Goal: Task Accomplishment & Management: Manage account settings

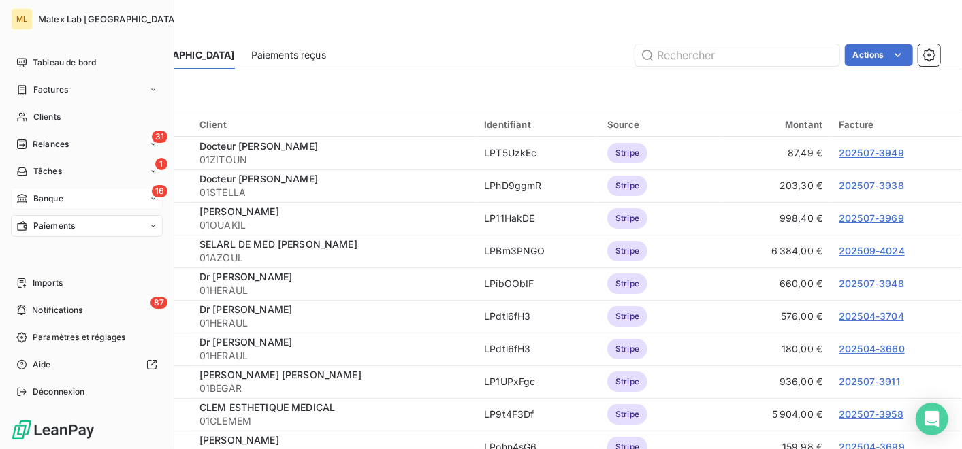
click at [58, 193] on span "Banque" at bounding box center [48, 199] width 30 height 12
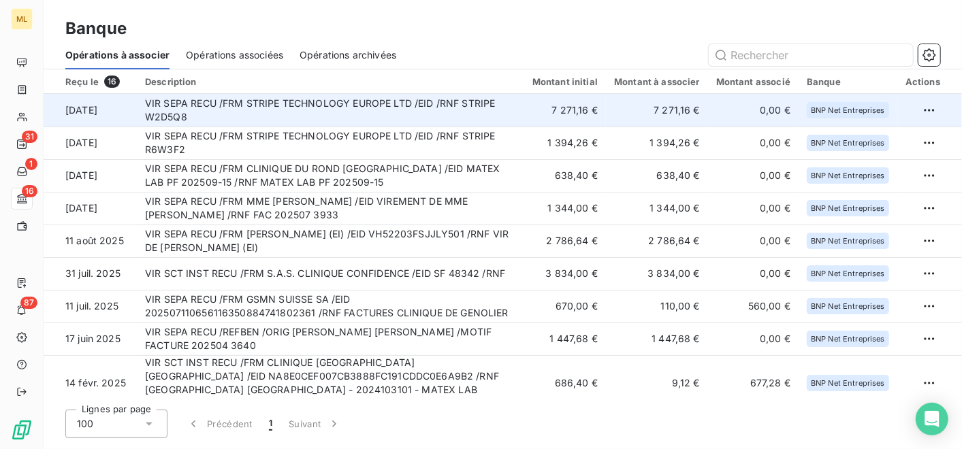
click at [454, 110] on td "VIR SEPA RECU /FRM STRIPE TECHNOLOGY EUROPE LTD /EID /RNF STRIPE W2D5Q8" at bounding box center [330, 110] width 387 height 33
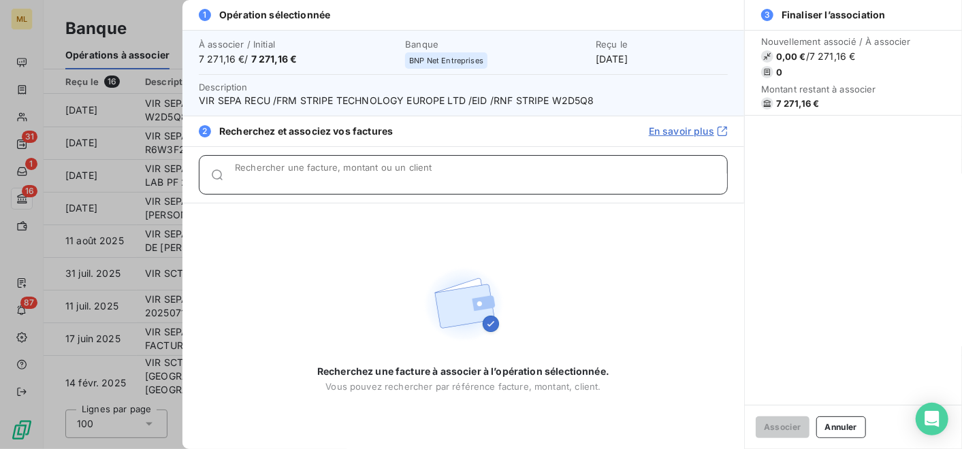
click at [449, 185] on input "Rechercher une facture, montant ou un client" at bounding box center [481, 181] width 492 height 14
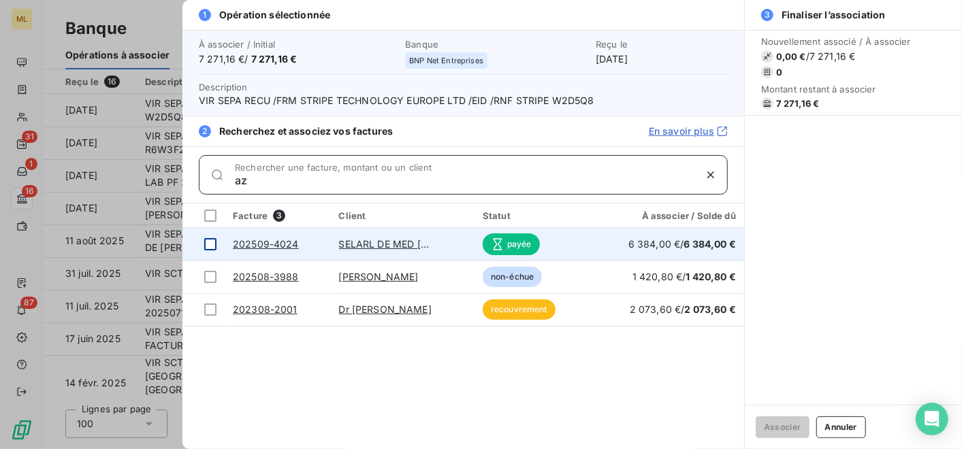
type input "az"
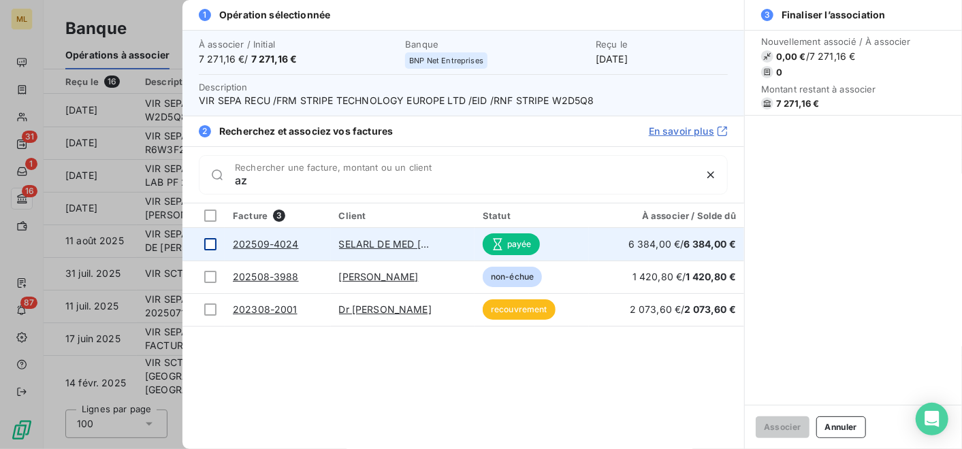
click at [213, 240] on div at bounding box center [210, 244] width 12 height 12
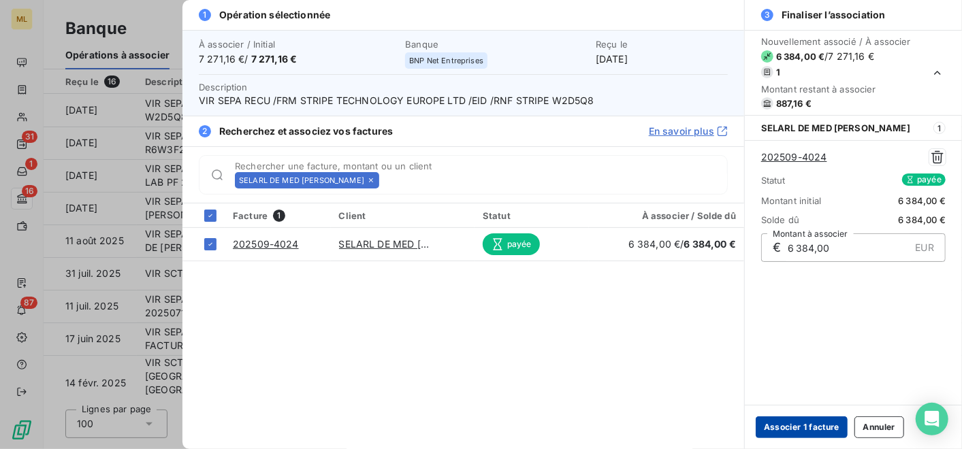
click at [803, 424] on button "Associer 1 facture" at bounding box center [802, 428] width 92 height 22
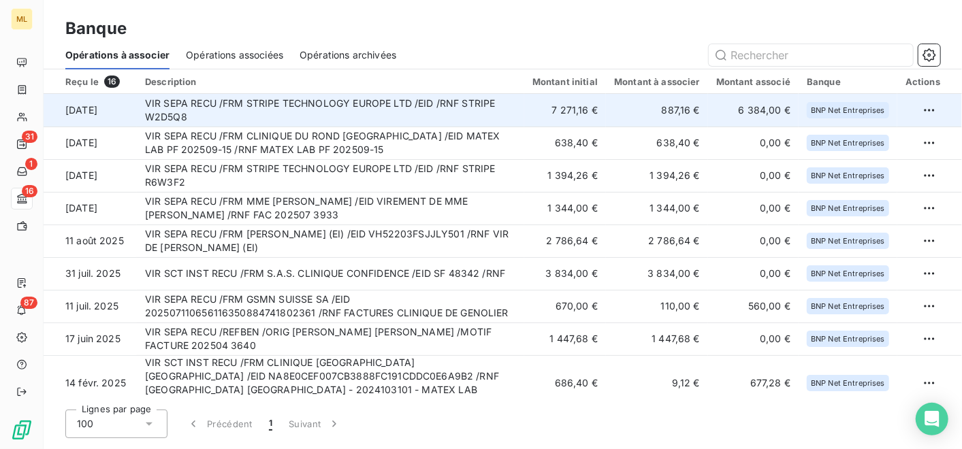
click at [515, 107] on td "VIR SEPA RECU /FRM STRIPE TECHNOLOGY EUROPE LTD /EID /RNF STRIPE W2D5Q8" at bounding box center [330, 110] width 387 height 33
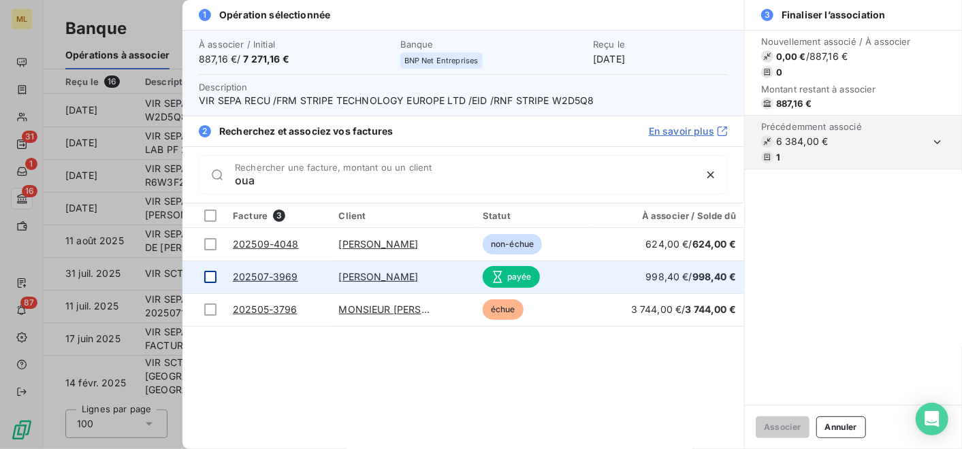
type input "oua"
click at [212, 274] on div at bounding box center [210, 277] width 12 height 12
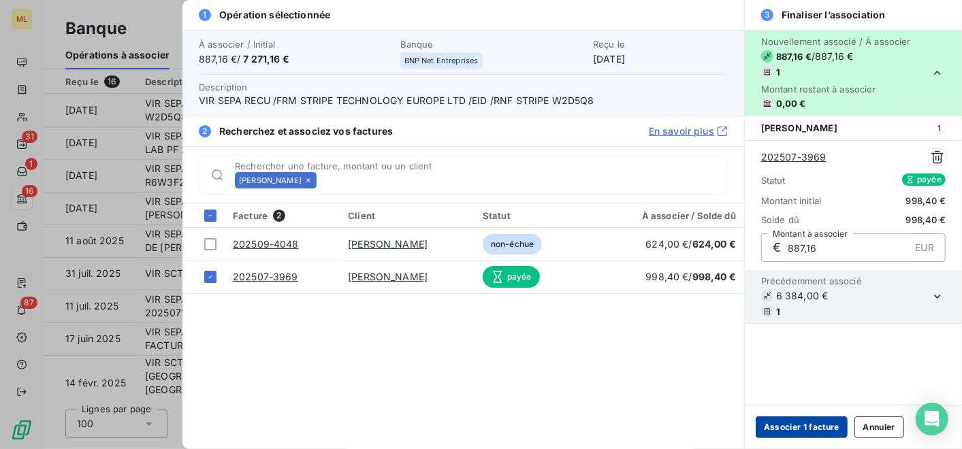
click at [814, 424] on button "Associer 1 facture" at bounding box center [802, 428] width 92 height 22
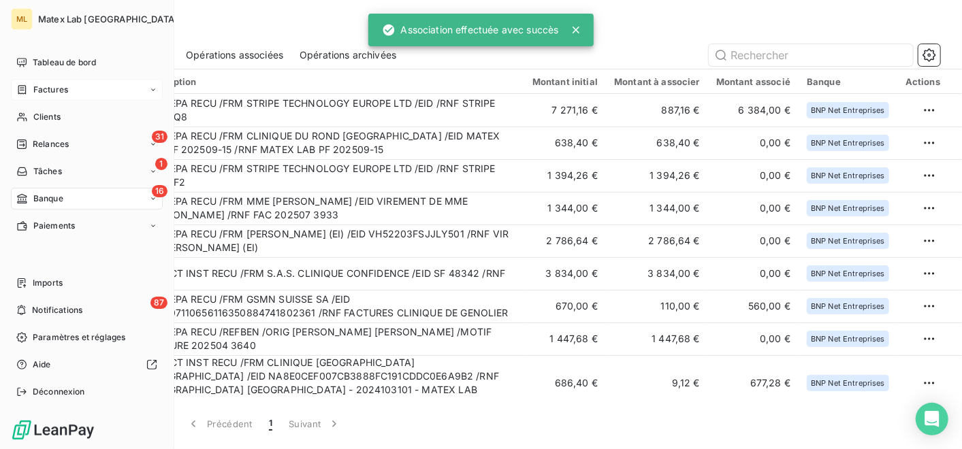
click at [61, 84] on span "Factures" at bounding box center [50, 90] width 35 height 12
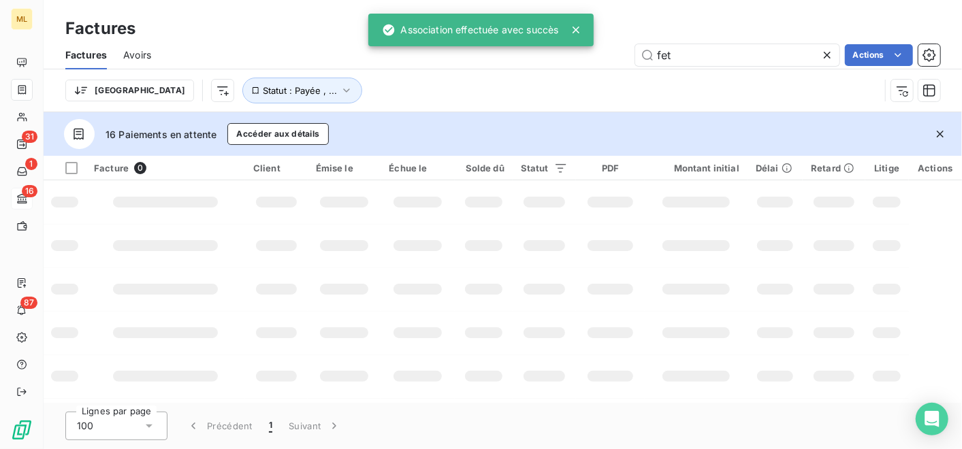
click at [799, 52] on input "fet" at bounding box center [737, 55] width 204 height 22
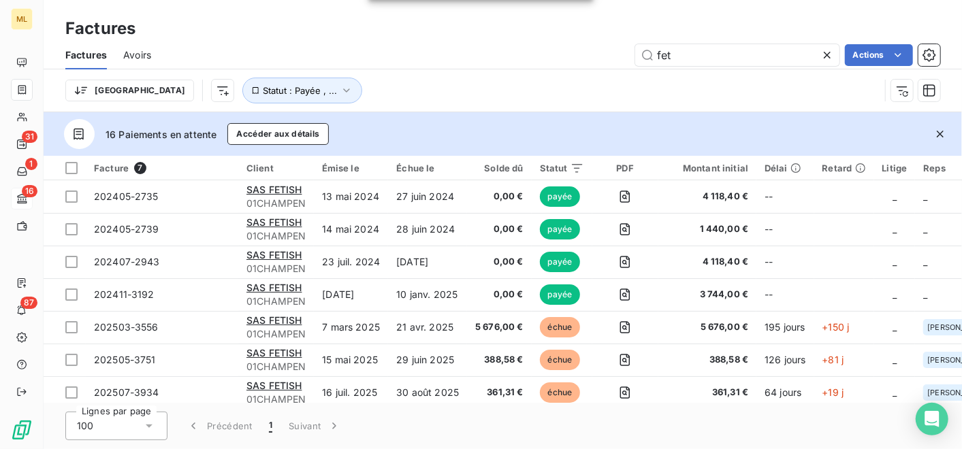
drag, startPoint x: 653, startPoint y: 57, endPoint x: 572, endPoint y: 52, distance: 81.2
click at [572, 52] on div "fet Actions" at bounding box center [553, 55] width 773 height 22
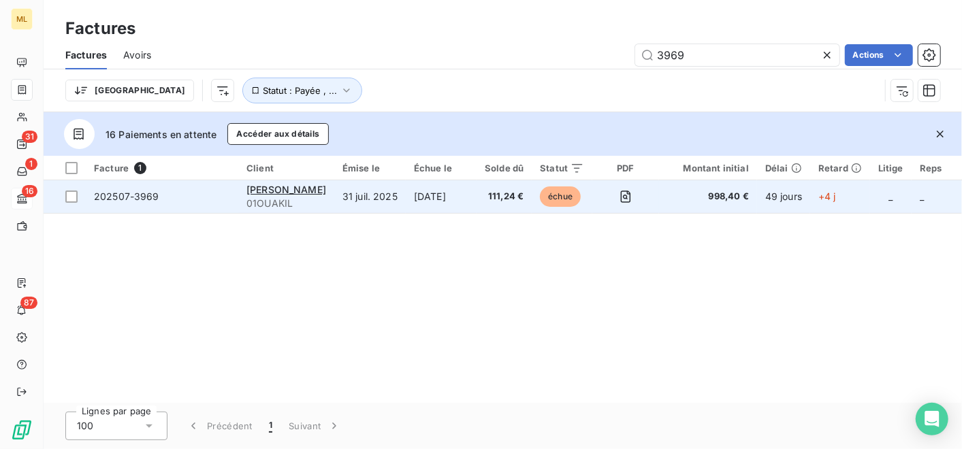
type input "3969"
click at [495, 193] on td "111,24 €" at bounding box center [504, 196] width 55 height 33
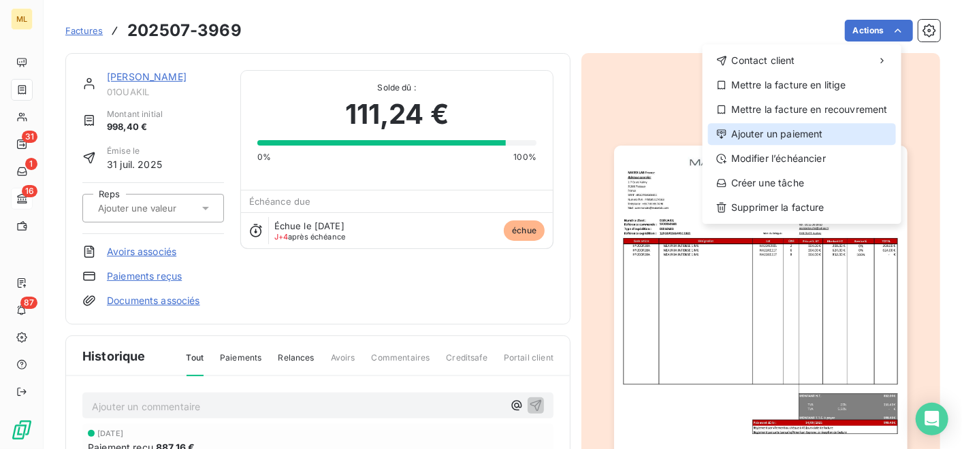
click at [784, 131] on div "Ajouter un paiement" at bounding box center [802, 134] width 188 height 22
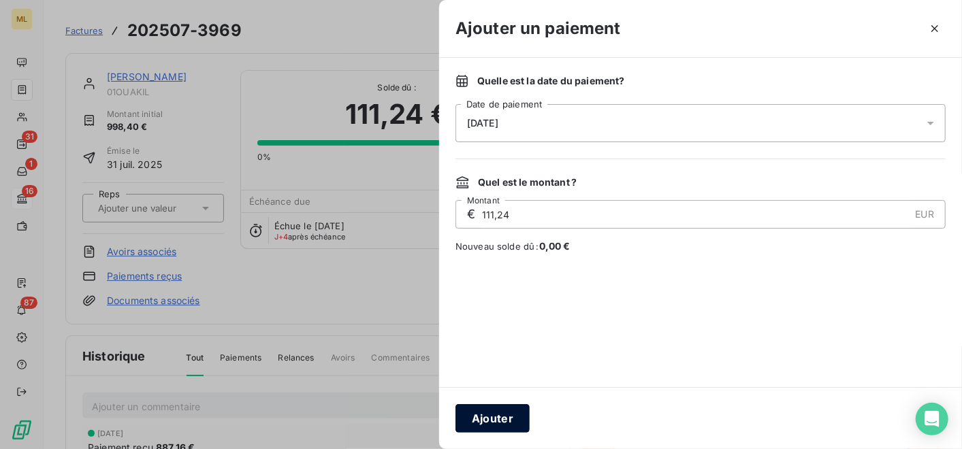
click at [494, 414] on button "Ajouter" at bounding box center [492, 418] width 74 height 29
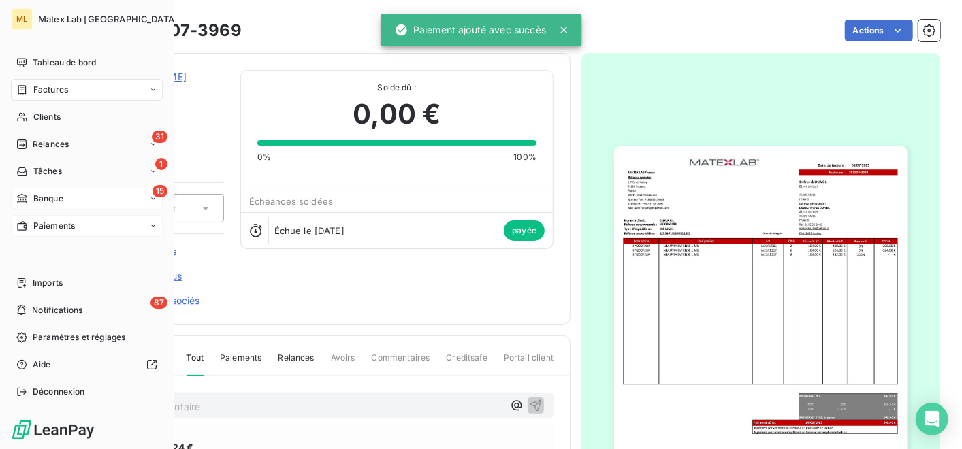
click at [64, 223] on span "Paiements" at bounding box center [54, 226] width 42 height 12
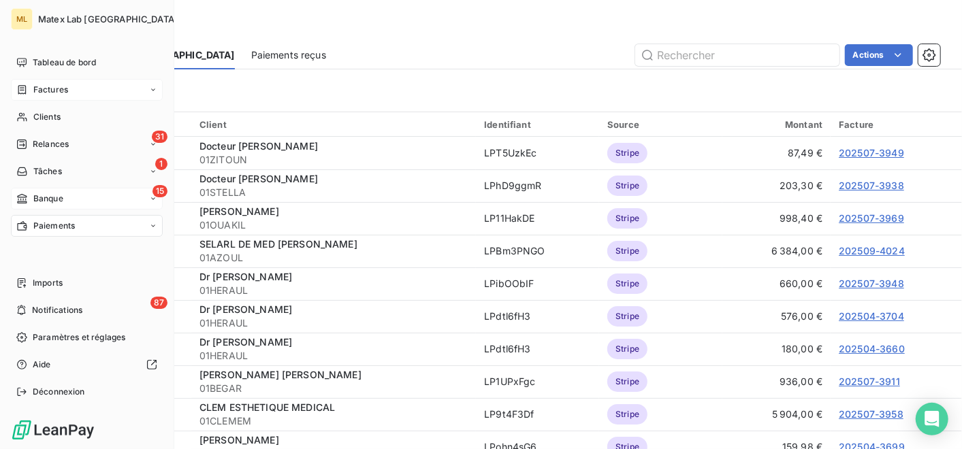
click at [57, 202] on span "Banque" at bounding box center [48, 199] width 30 height 12
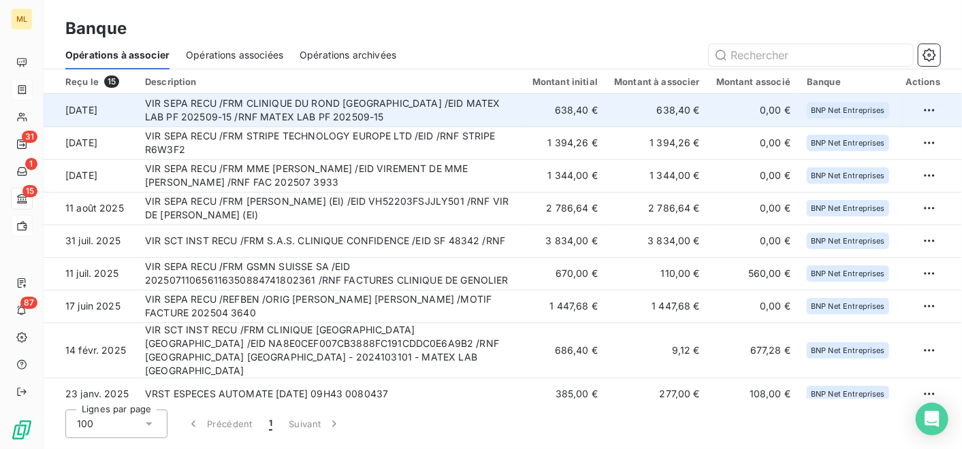
click at [400, 110] on td "VIR SEPA RECU /FRM CLINIQUE DU ROND [GEOGRAPHIC_DATA] /EID MATEX LAB PF 202509-…" at bounding box center [330, 110] width 387 height 33
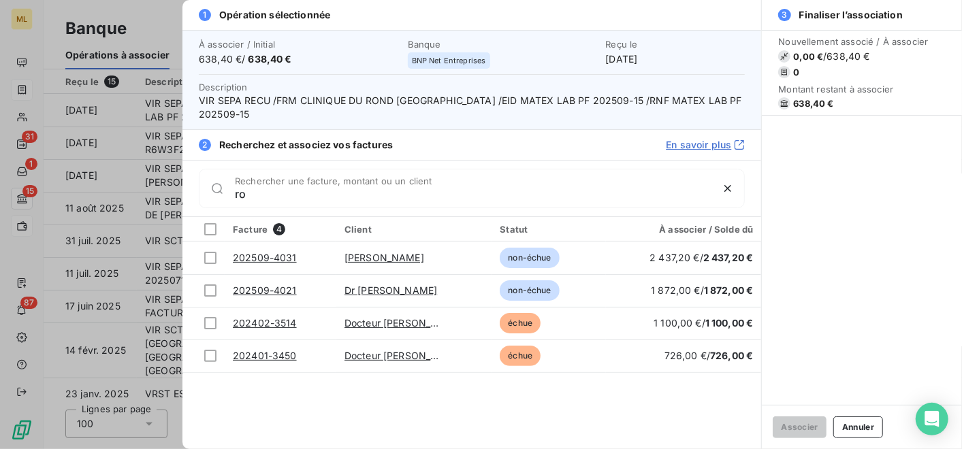
type input "r"
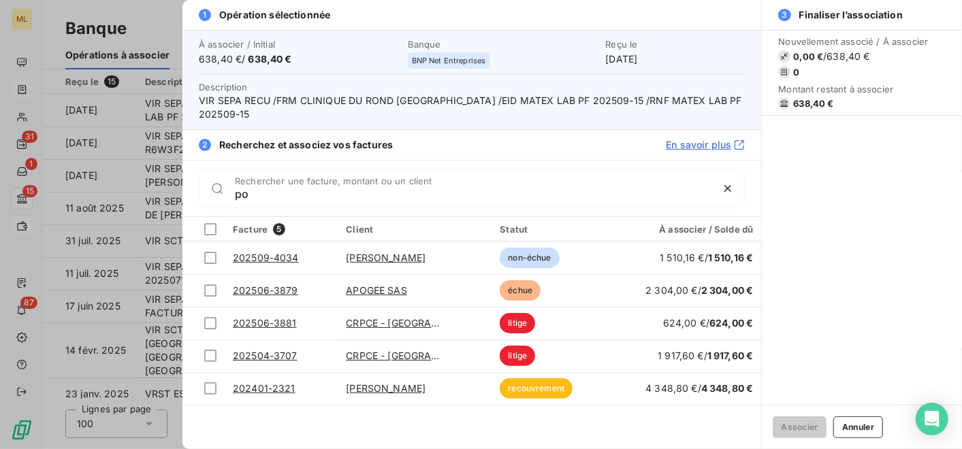
type input "p"
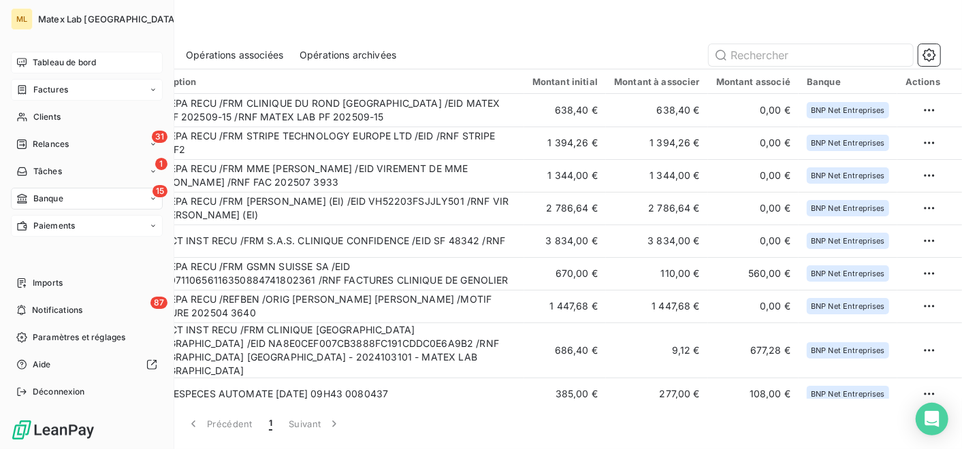
click at [61, 57] on span "Tableau de bord" at bounding box center [64, 63] width 63 height 12
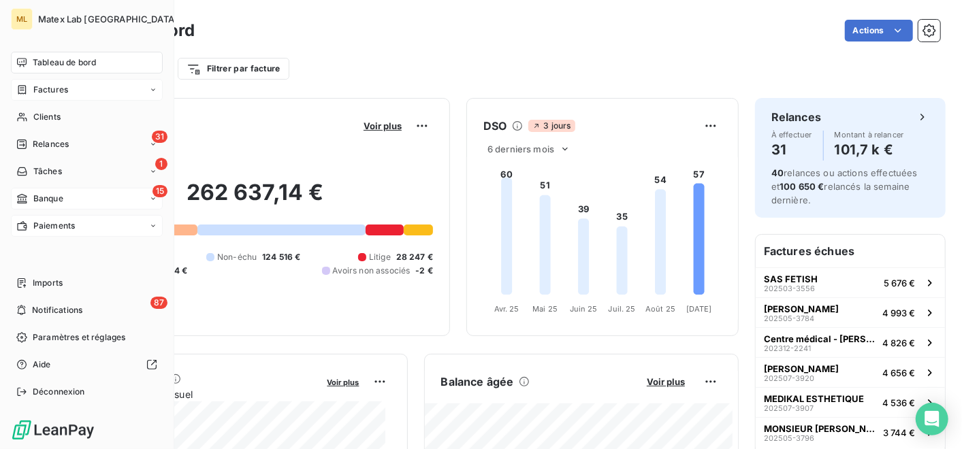
click at [60, 216] on div "Paiements" at bounding box center [87, 226] width 152 height 22
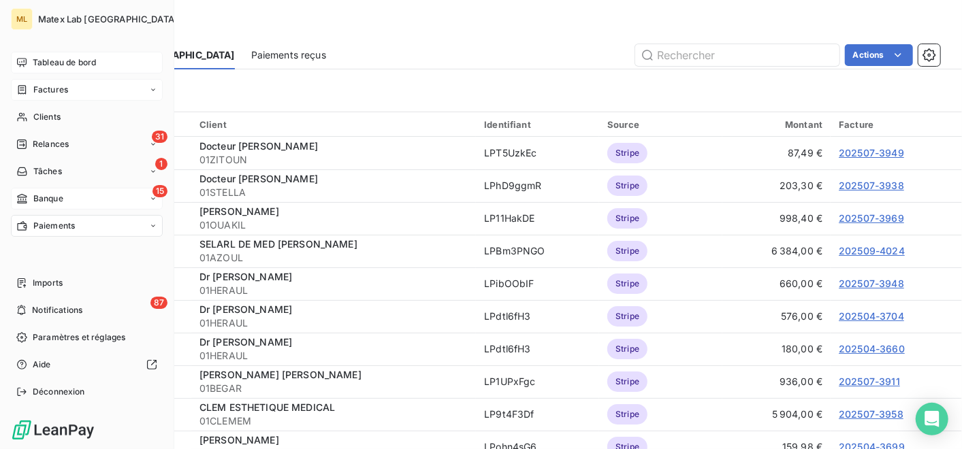
click at [48, 196] on span "Banque" at bounding box center [48, 199] width 30 height 12
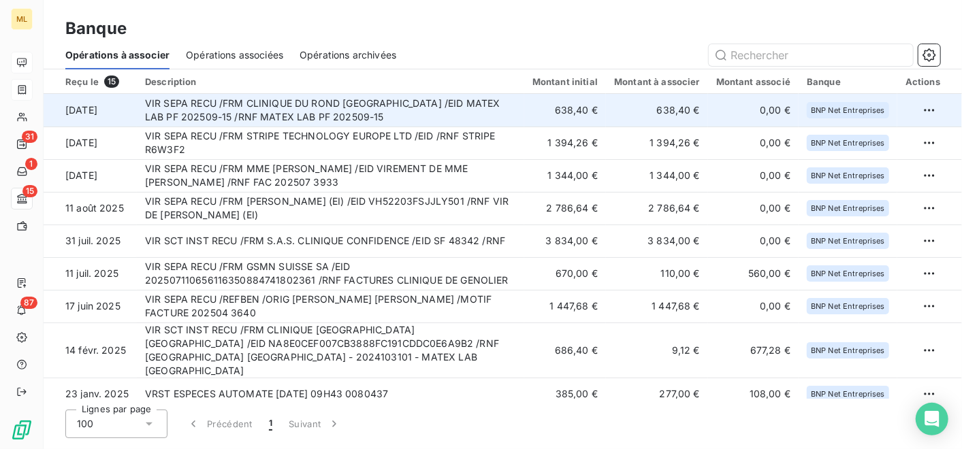
click at [675, 107] on td "638,40 €" at bounding box center [657, 110] width 102 height 33
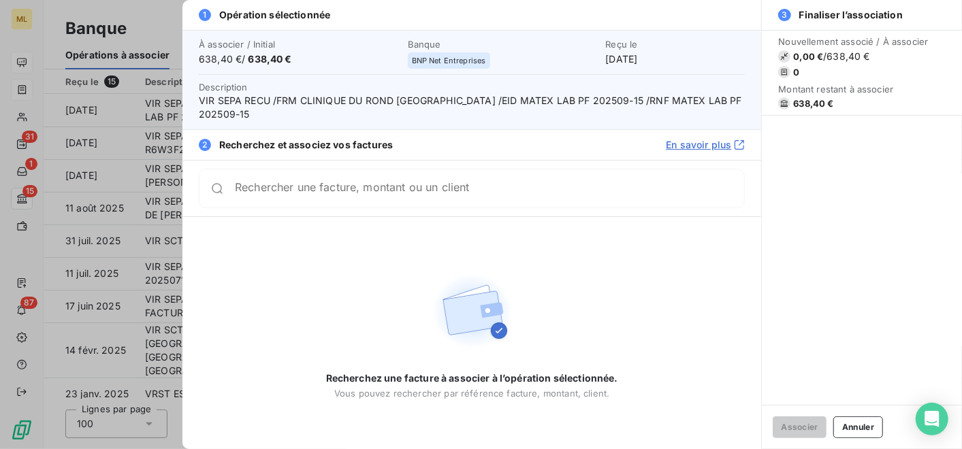
click at [451, 194] on input "Rechercher une facture, montant ou un client" at bounding box center [489, 189] width 509 height 14
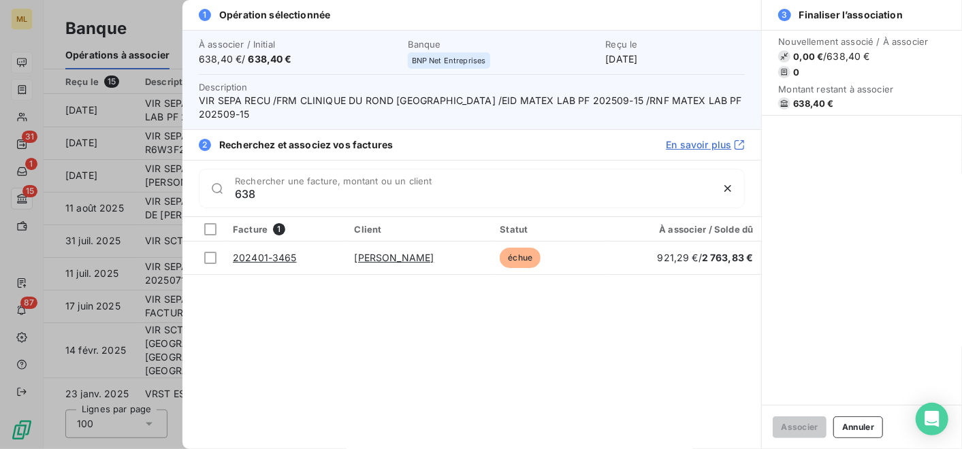
type input "638"
click at [165, 16] on div at bounding box center [481, 224] width 962 height 449
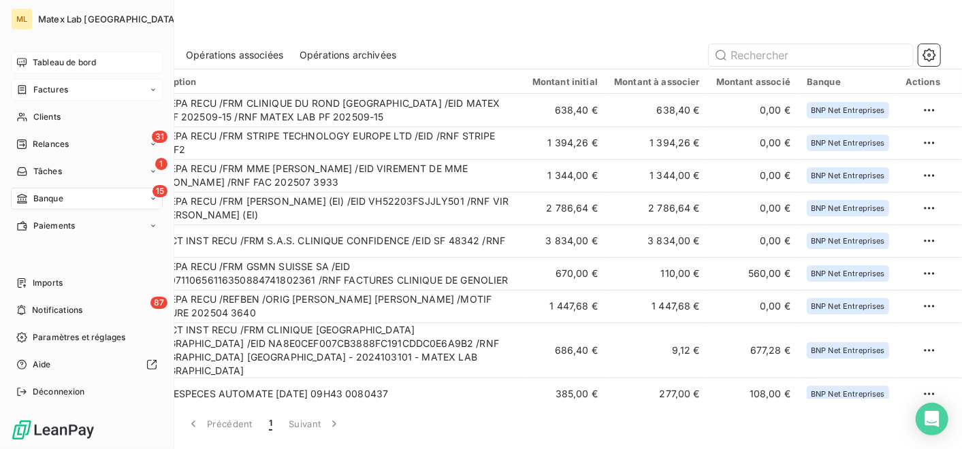
click at [36, 64] on span "Tableau de bord" at bounding box center [64, 63] width 63 height 12
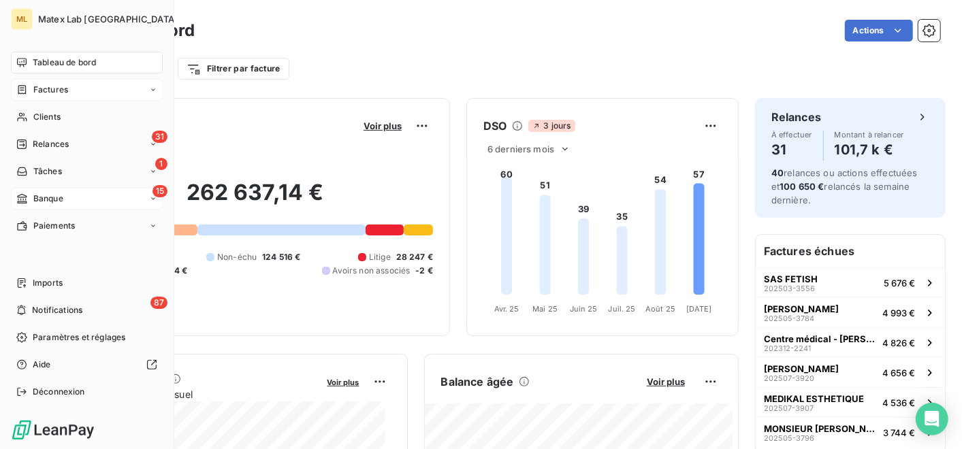
click at [48, 228] on span "Paiements" at bounding box center [54, 226] width 42 height 12
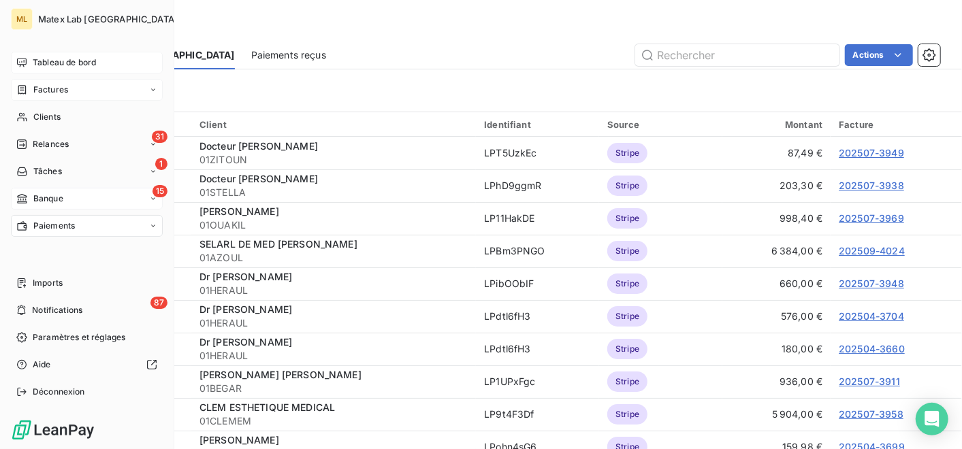
click at [62, 65] on span "Tableau de bord" at bounding box center [64, 63] width 63 height 12
